Goal: Information Seeking & Learning: Learn about a topic

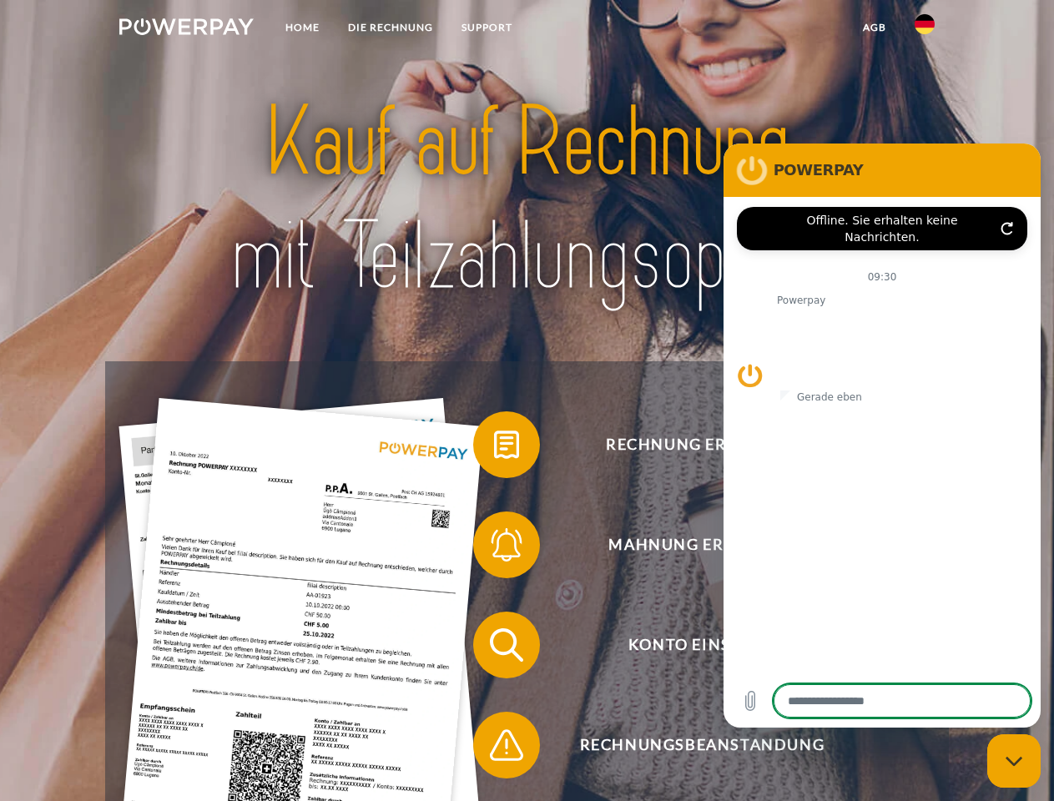
click at [186, 29] on img at bounding box center [186, 26] width 134 height 17
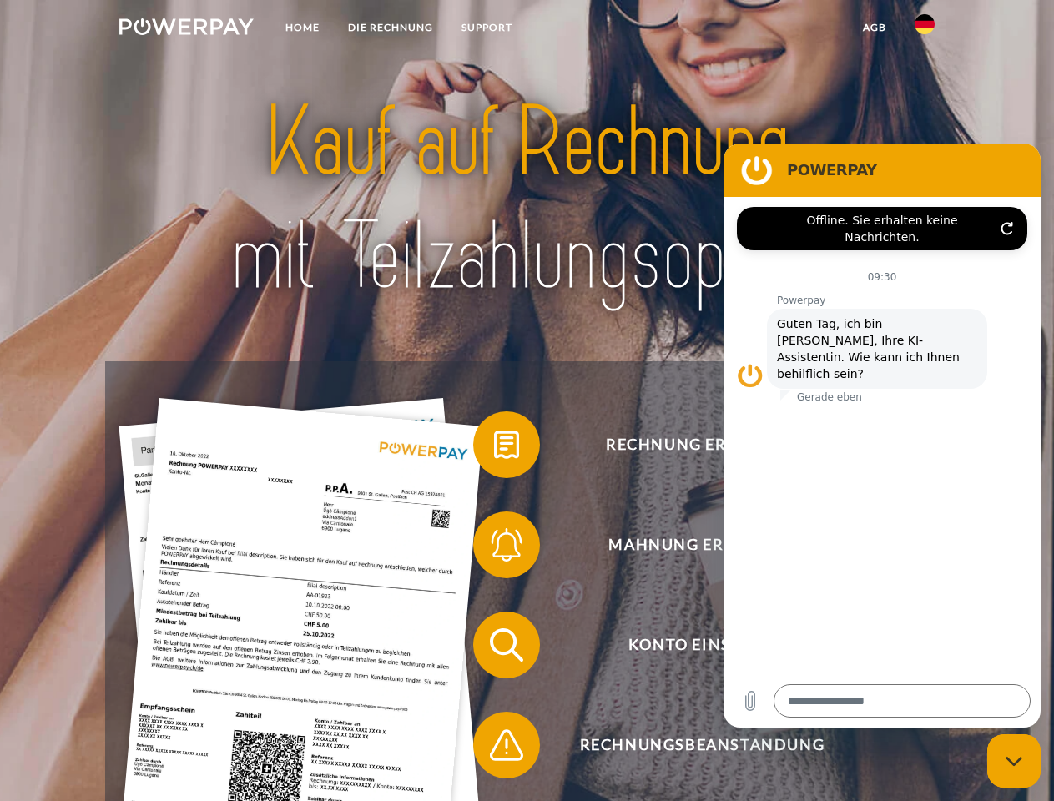
click at [925, 29] on img at bounding box center [925, 24] width 20 height 20
click at [874, 28] on link "agb" at bounding box center [875, 28] width 52 height 30
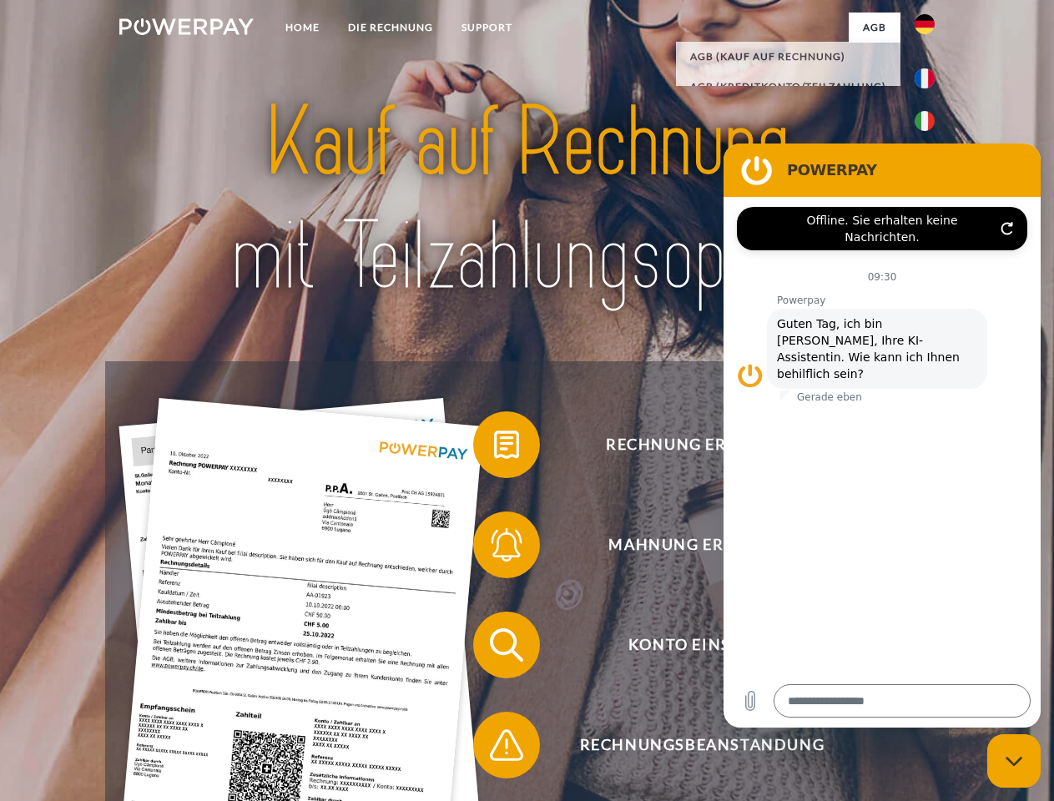
click at [494, 448] on span at bounding box center [481, 444] width 83 height 83
click at [494, 548] on span at bounding box center [481, 544] width 83 height 83
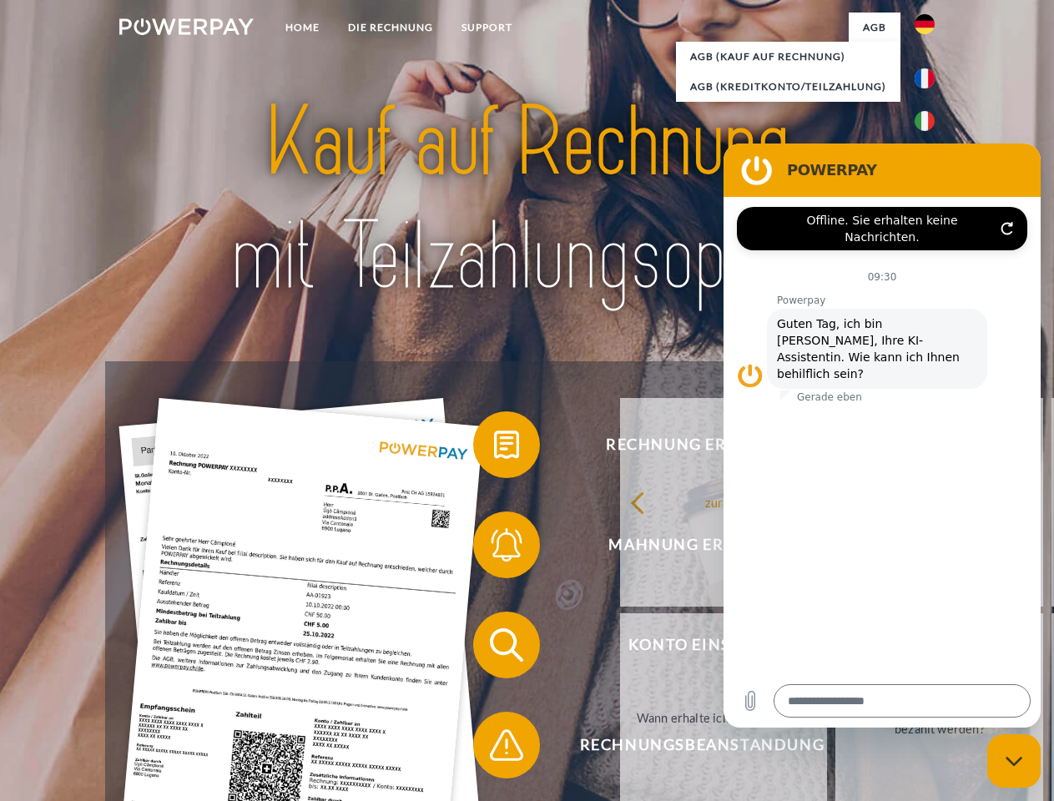
click at [835, 648] on link "Bis wann muss die Rechnung bezahlt werden?" at bounding box center [939, 717] width 208 height 209
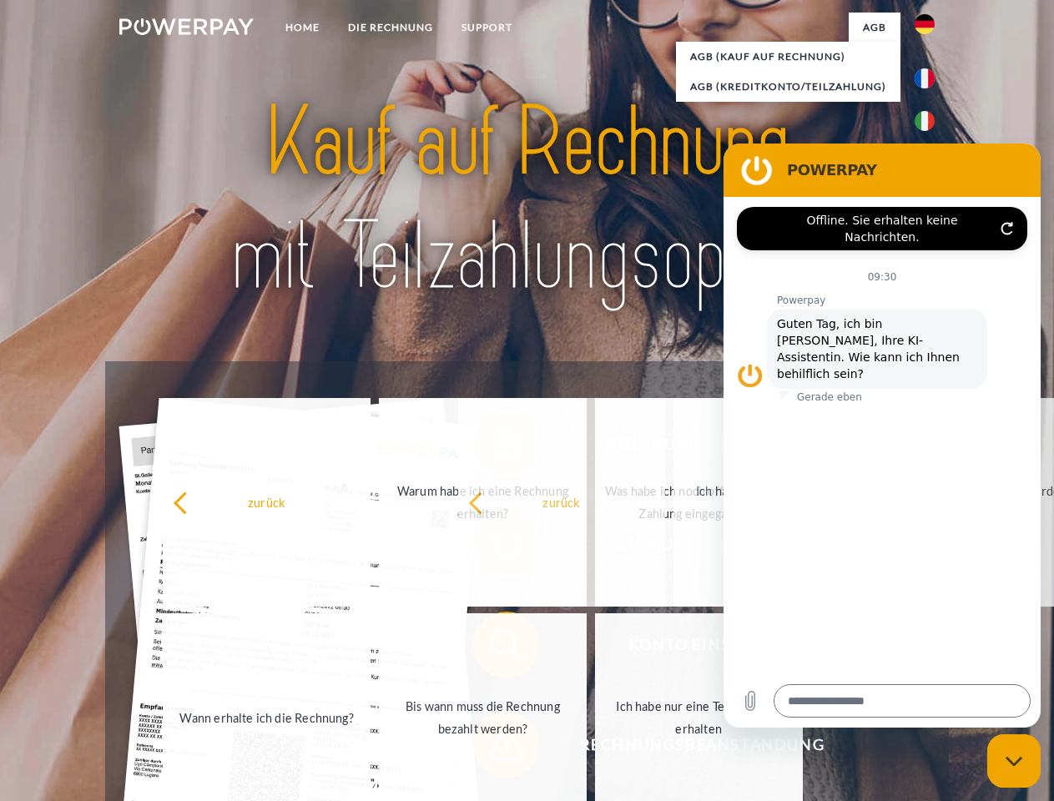
click at [494, 749] on span at bounding box center [481, 745] width 83 height 83
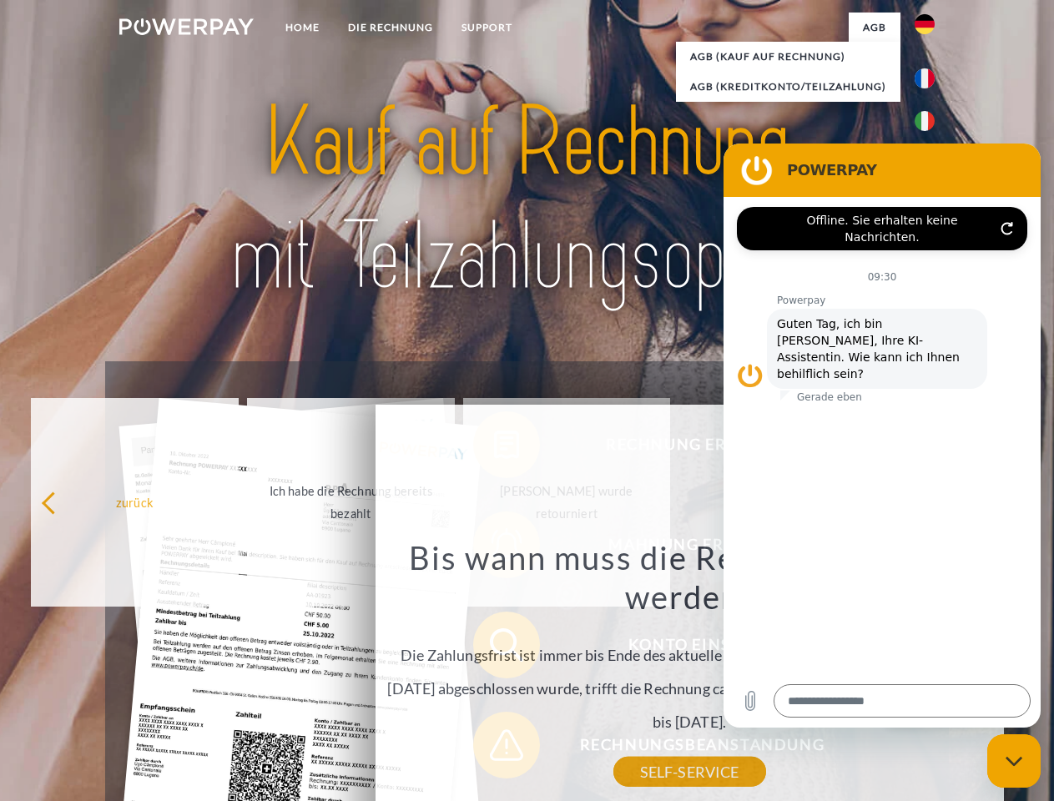
click at [1014, 761] on icon "Messaging-Fenster schließen" at bounding box center [1015, 761] width 18 height 11
type textarea "*"
